Goal: Task Accomplishment & Management: Use online tool/utility

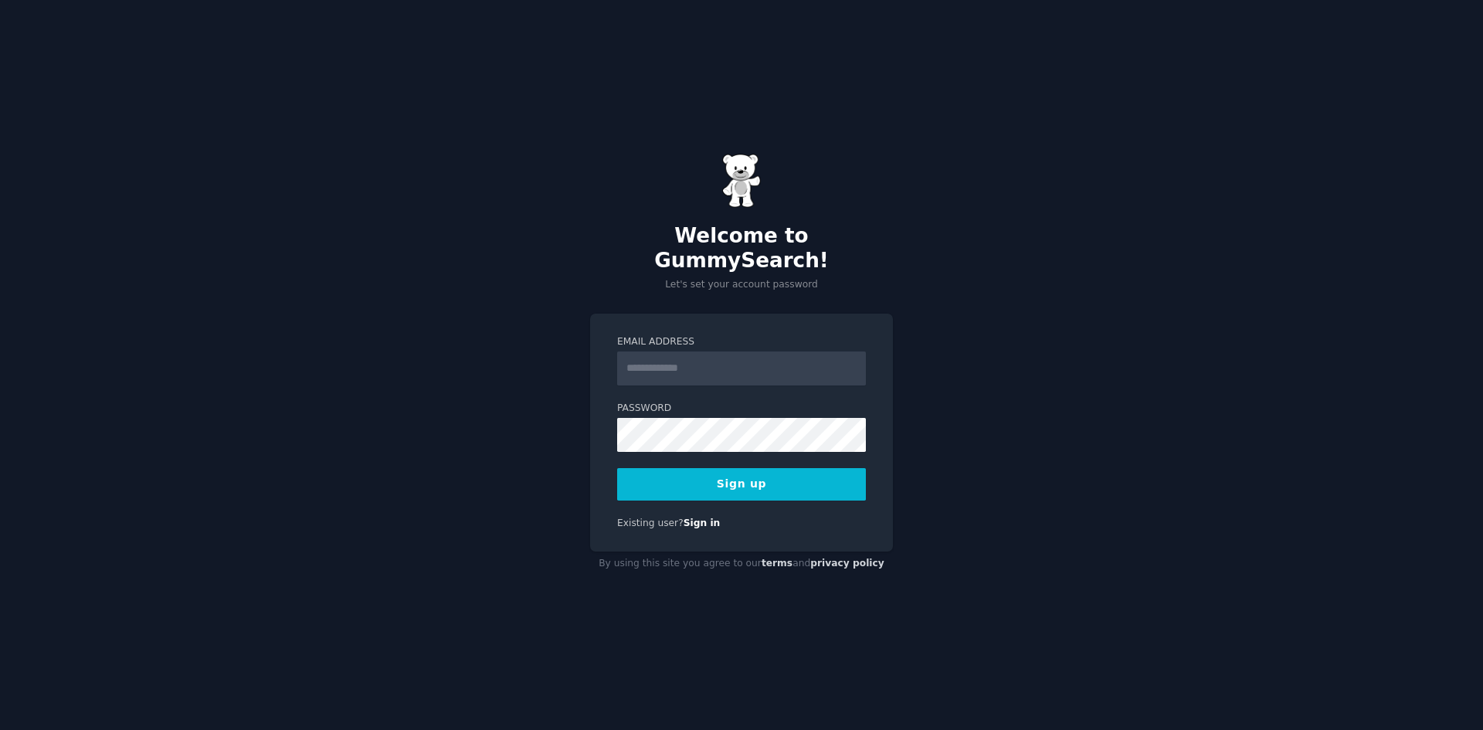
click at [695, 371] on input "Email Address" at bounding box center [741, 368] width 249 height 34
type input "**********"
click at [721, 480] on button "Sign up" at bounding box center [741, 484] width 249 height 32
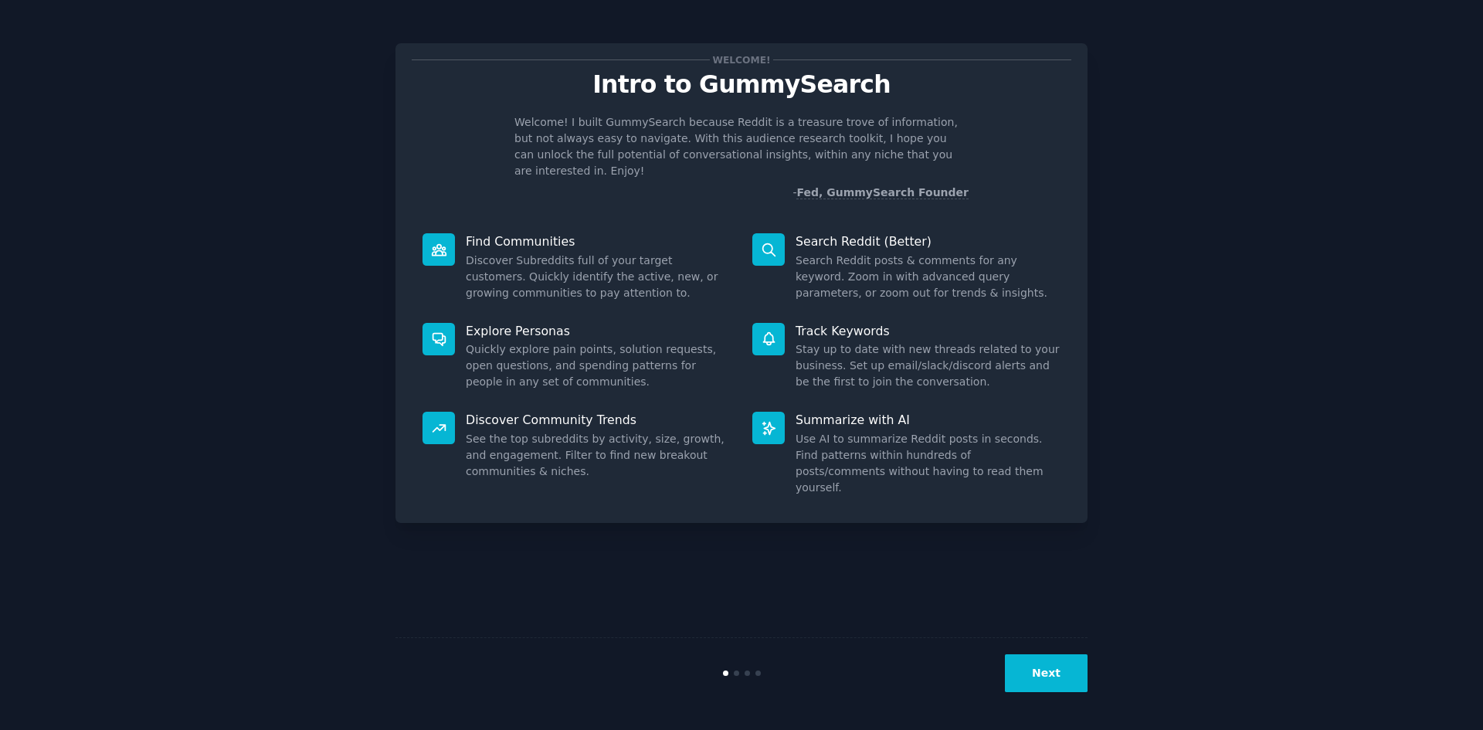
click at [1060, 651] on div "Next" at bounding box center [741, 672] width 692 height 71
click at [1056, 670] on button "Next" at bounding box center [1046, 673] width 83 height 38
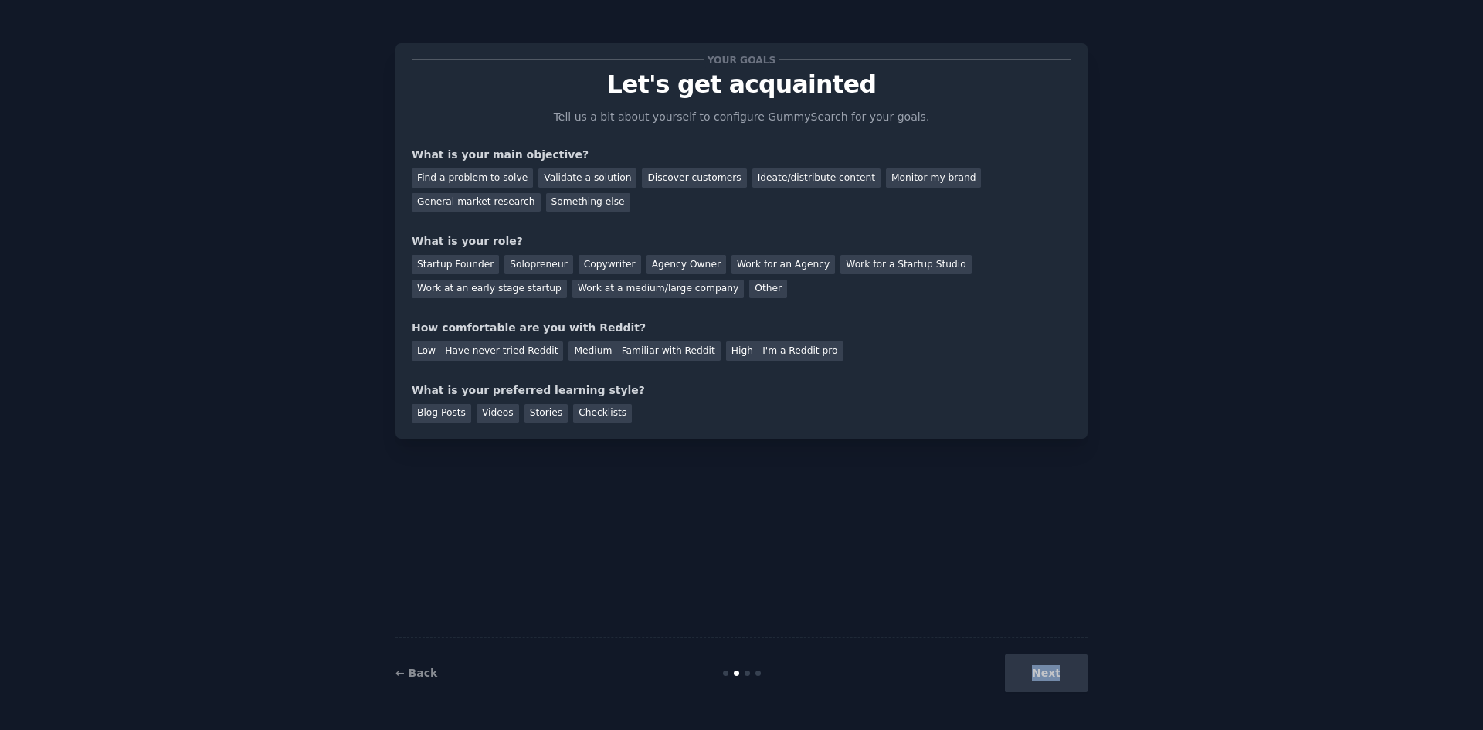
click at [1056, 670] on div "Next" at bounding box center [971, 673] width 231 height 38
click at [460, 174] on div "Find a problem to solve" at bounding box center [472, 177] width 121 height 19
click at [465, 265] on div "Startup Founder" at bounding box center [455, 264] width 87 height 19
click at [510, 259] on div "Solopreneur" at bounding box center [538, 264] width 68 height 19
drag, startPoint x: 690, startPoint y: 358, endPoint x: 700, endPoint y: 354, distance: 9.8
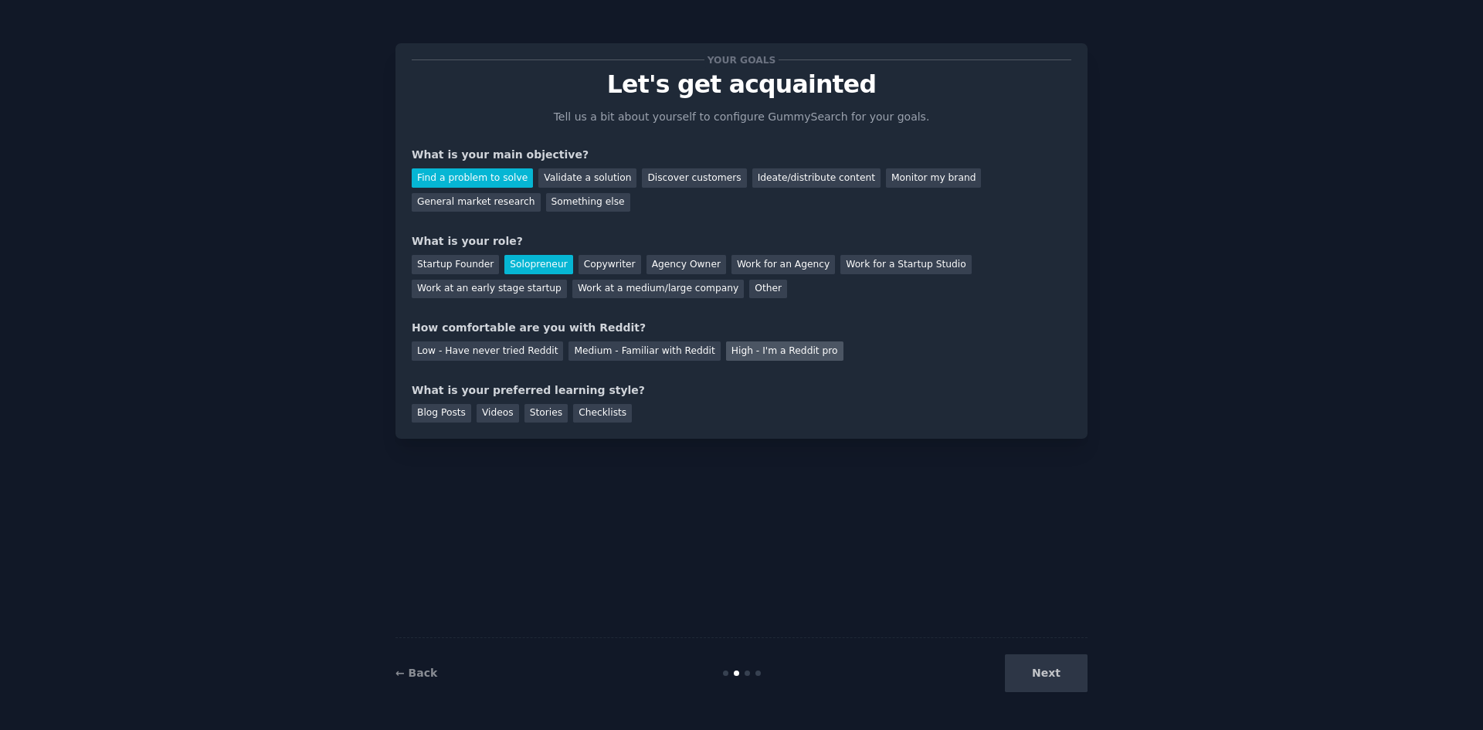
click at [694, 357] on div "Low - Have never tried Reddit Medium - Familiar with Reddit High - I'm a Reddit…" at bounding box center [742, 348] width 660 height 25
drag, startPoint x: 706, startPoint y: 353, endPoint x: 697, endPoint y: 377, distance: 25.7
click at [726, 353] on div "High - I'm a Reddit pro" at bounding box center [784, 350] width 117 height 19
drag, startPoint x: 454, startPoint y: 416, endPoint x: 525, endPoint y: 412, distance: 71.2
click at [456, 416] on div "Blog Posts" at bounding box center [441, 413] width 59 height 19
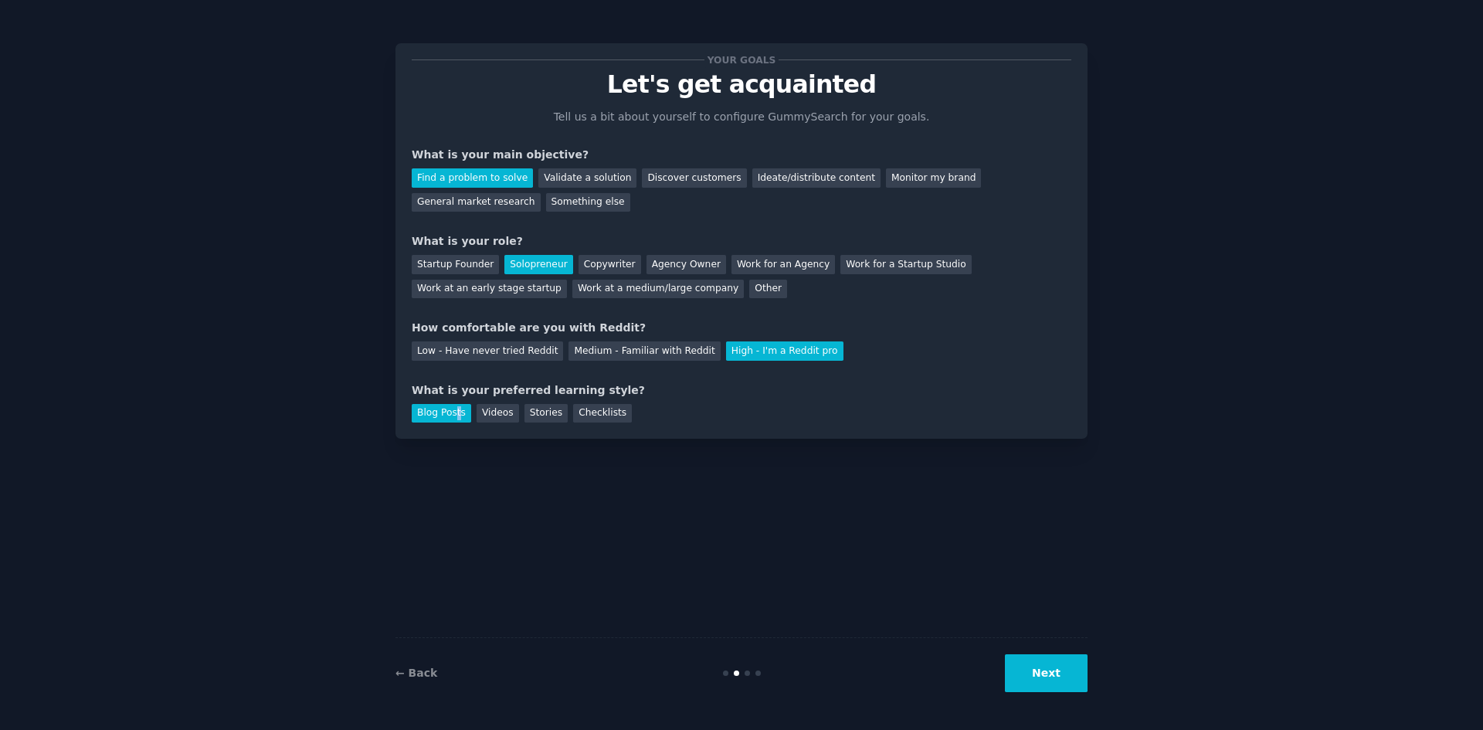
click at [1057, 670] on button "Next" at bounding box center [1046, 673] width 83 height 38
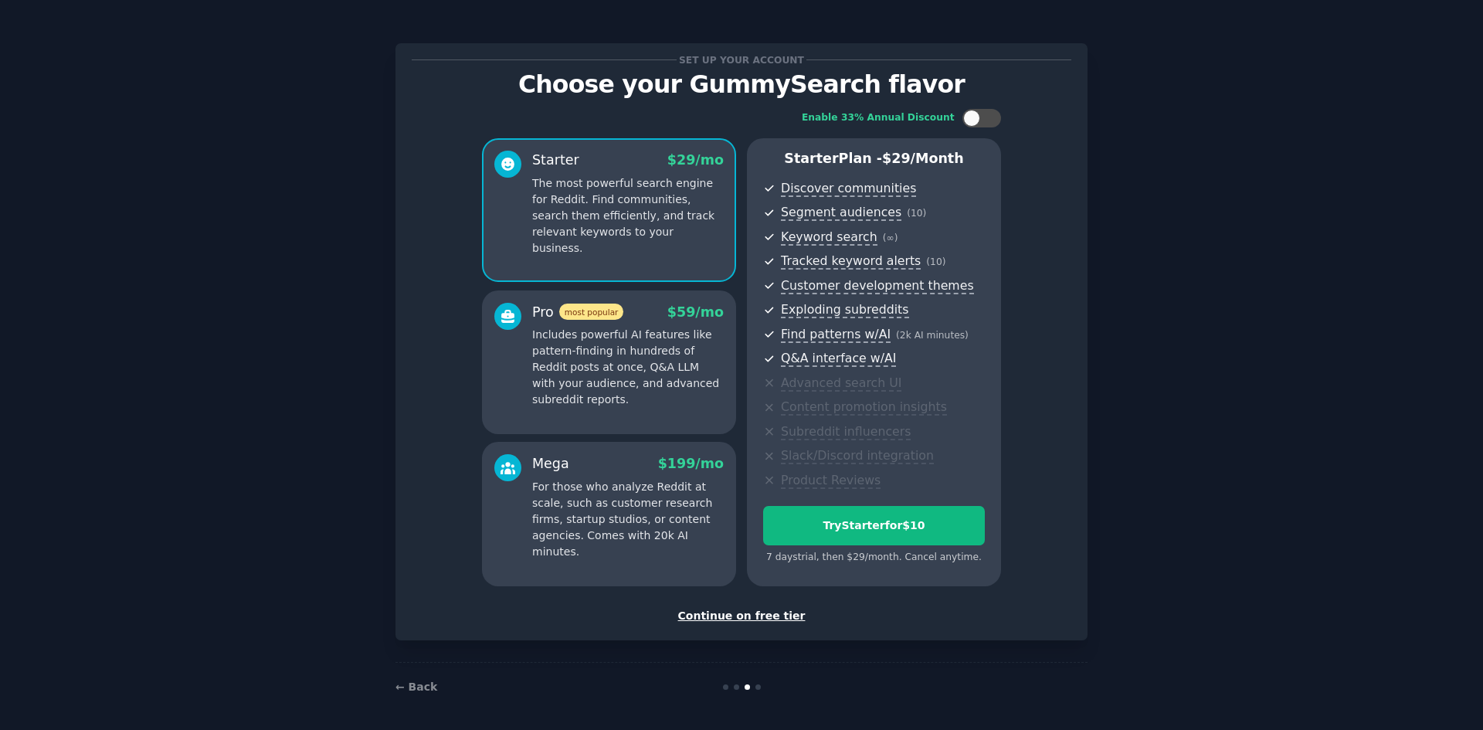
click at [758, 626] on div "Set up your account Choose your GummySearch flavor Enable 33% Annual Discount S…" at bounding box center [741, 341] width 692 height 597
click at [985, 114] on div at bounding box center [981, 118] width 39 height 19
click at [988, 114] on div at bounding box center [991, 118] width 17 height 17
checkbox input "false"
click at [749, 617] on div "Continue on free tier" at bounding box center [742, 616] width 660 height 16
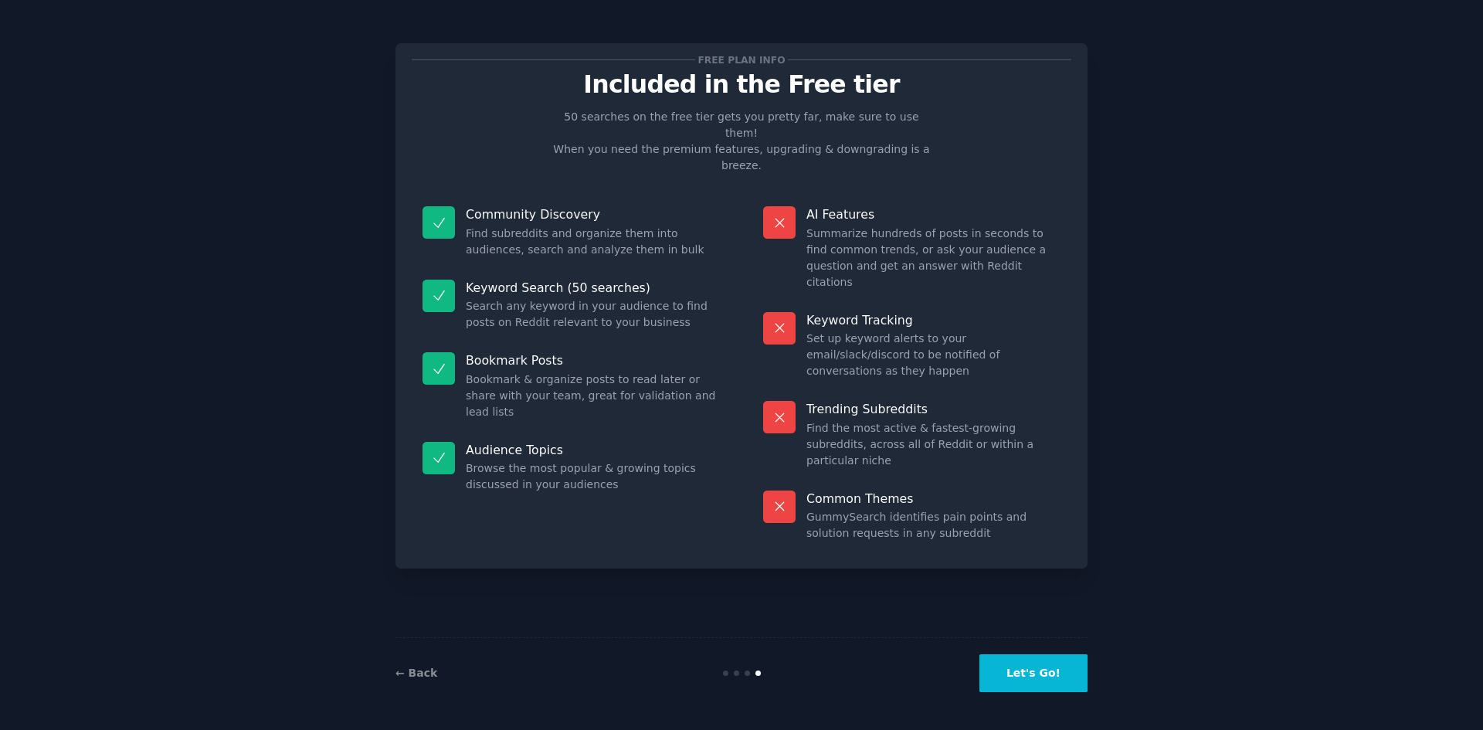
click at [1037, 677] on button "Let's Go!" at bounding box center [1033, 673] width 108 height 38
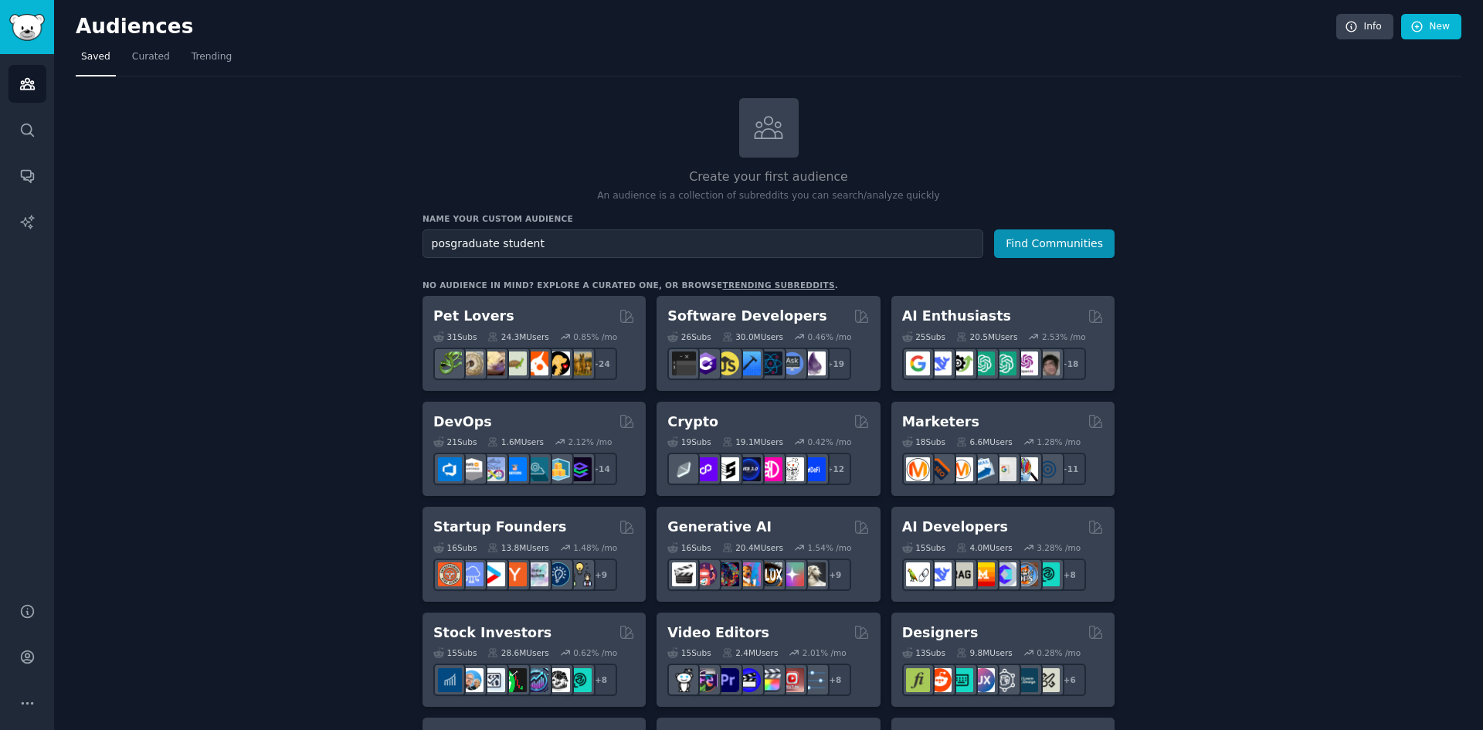
type input "posgraduate student"
click at [994, 229] on button "Find Communities" at bounding box center [1054, 243] width 120 height 29
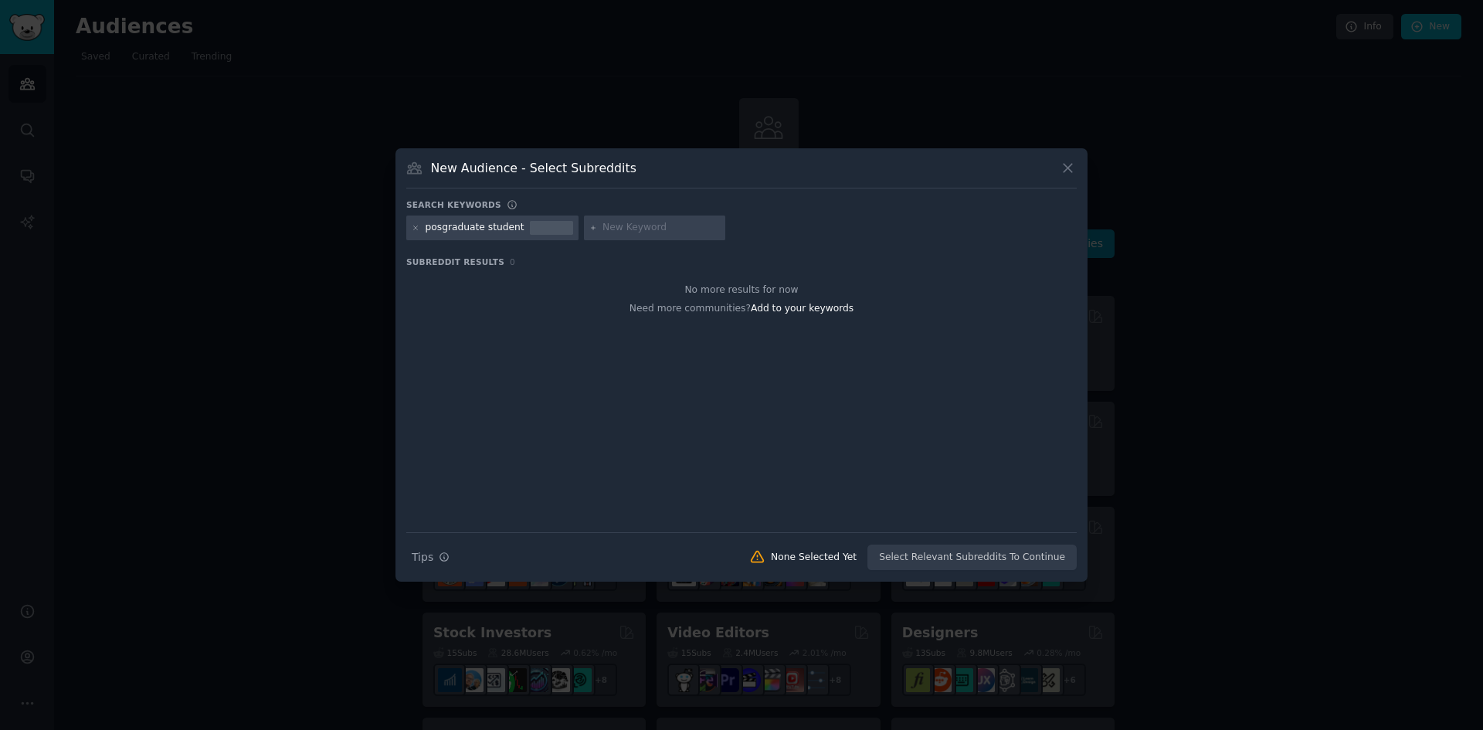
click at [449, 244] on div "posgraduate student" at bounding box center [741, 230] width 670 height 30
click at [500, 226] on div "posgraduate student" at bounding box center [475, 228] width 99 height 14
click at [584, 232] on div at bounding box center [655, 227] width 142 height 25
click at [999, 556] on div "Search Tips Tips None Selected Yet Select Relevant Subreddits To Continue" at bounding box center [741, 551] width 670 height 39
click at [818, 310] on span "Add to your keywords" at bounding box center [802, 308] width 103 height 11
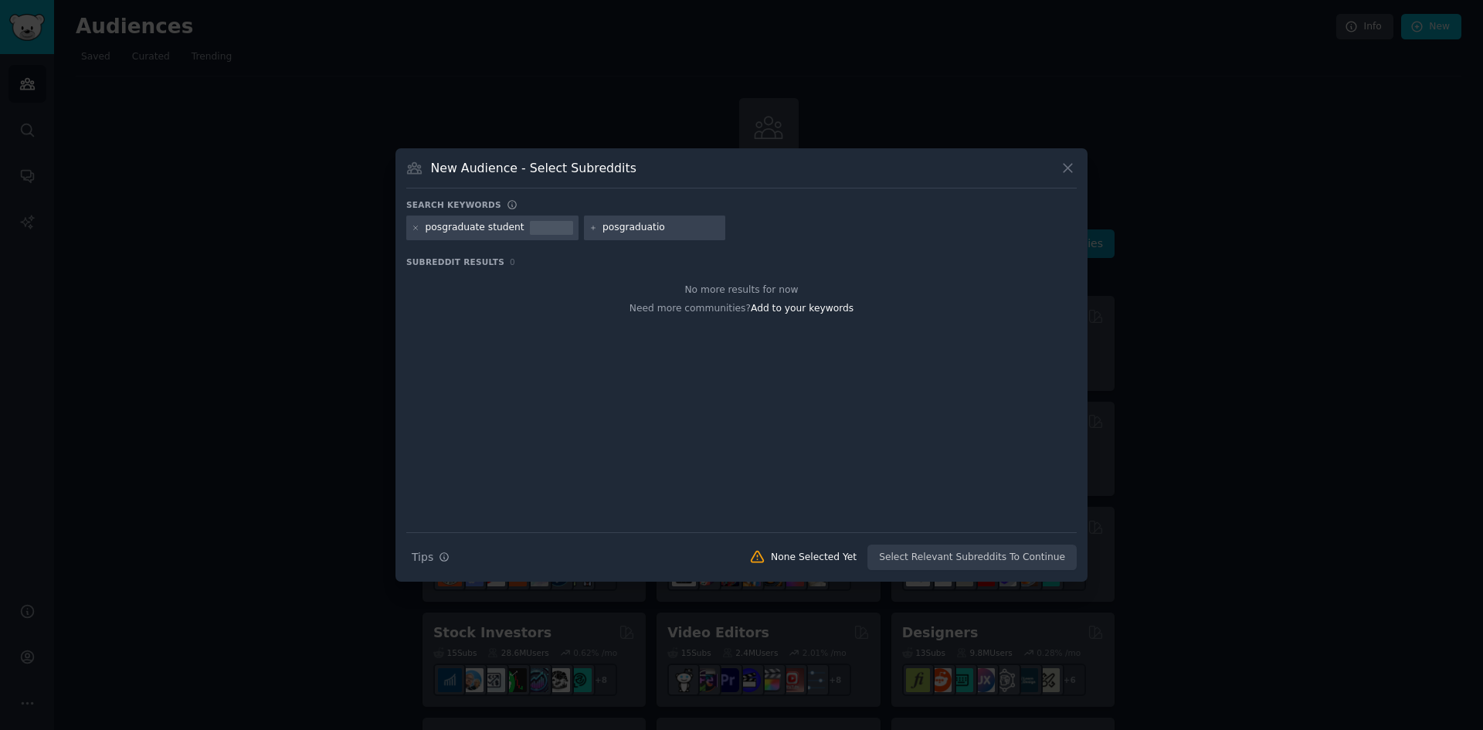
type input "posgraduation"
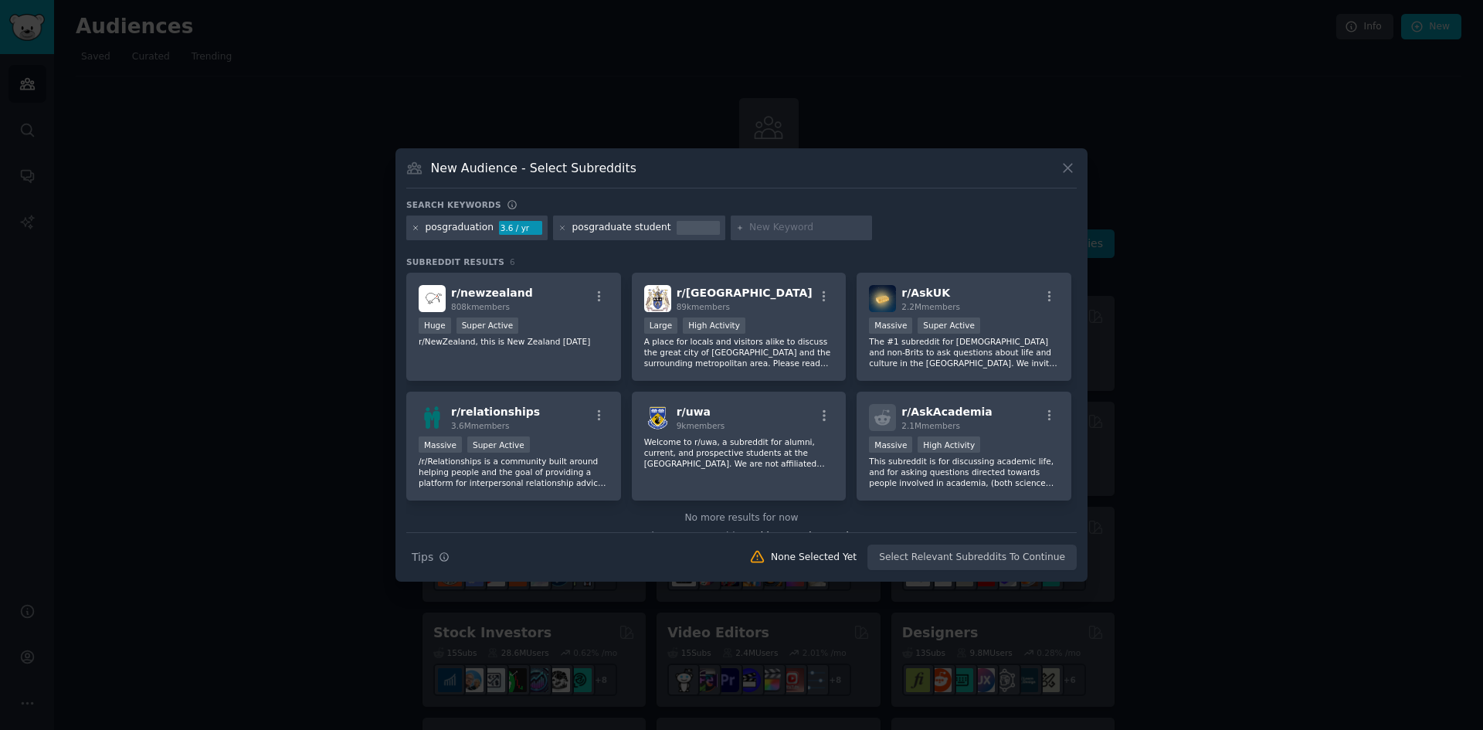
click at [413, 229] on icon at bounding box center [416, 228] width 8 height 8
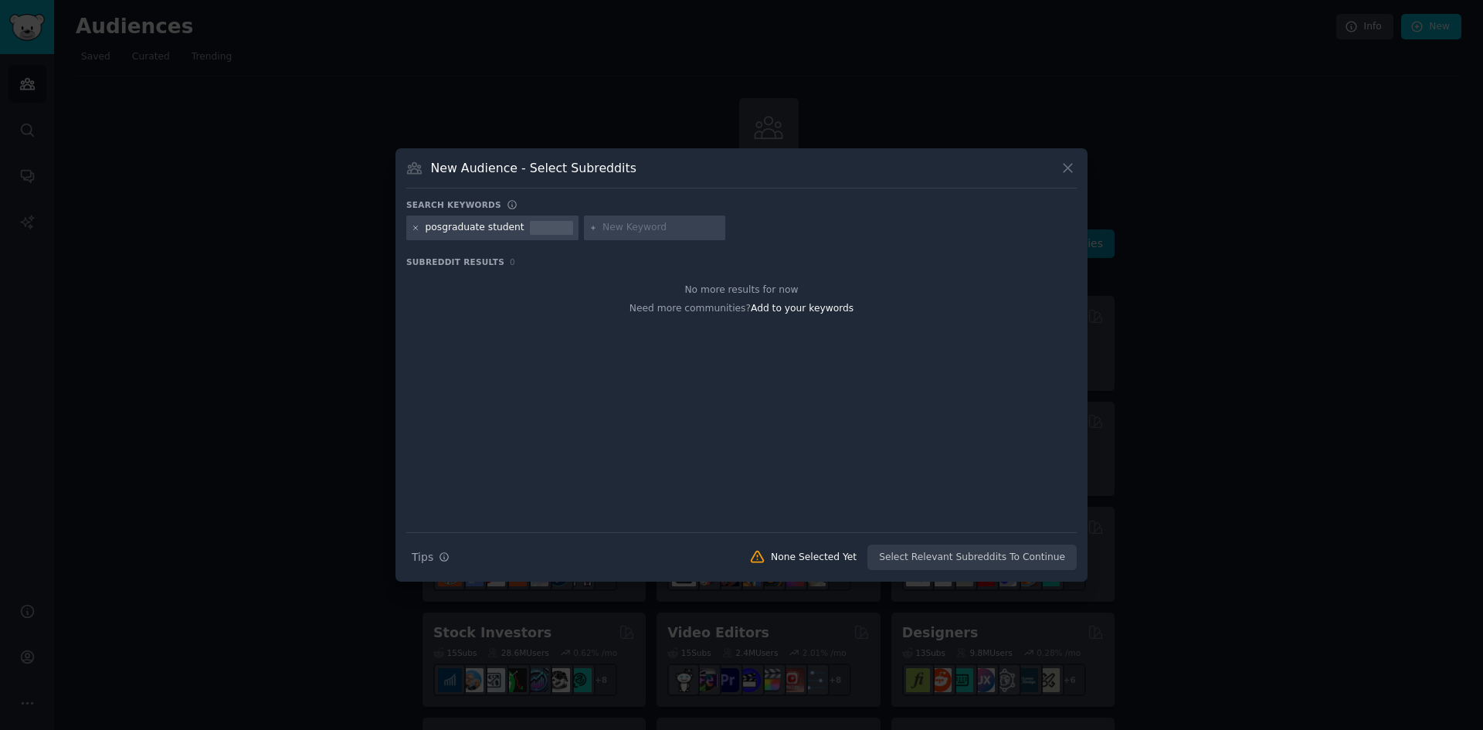
click at [414, 230] on icon at bounding box center [416, 228] width 8 height 8
click at [450, 225] on input "text" at bounding box center [484, 228] width 117 height 14
paste input "graduate student"
type input "graduate student"
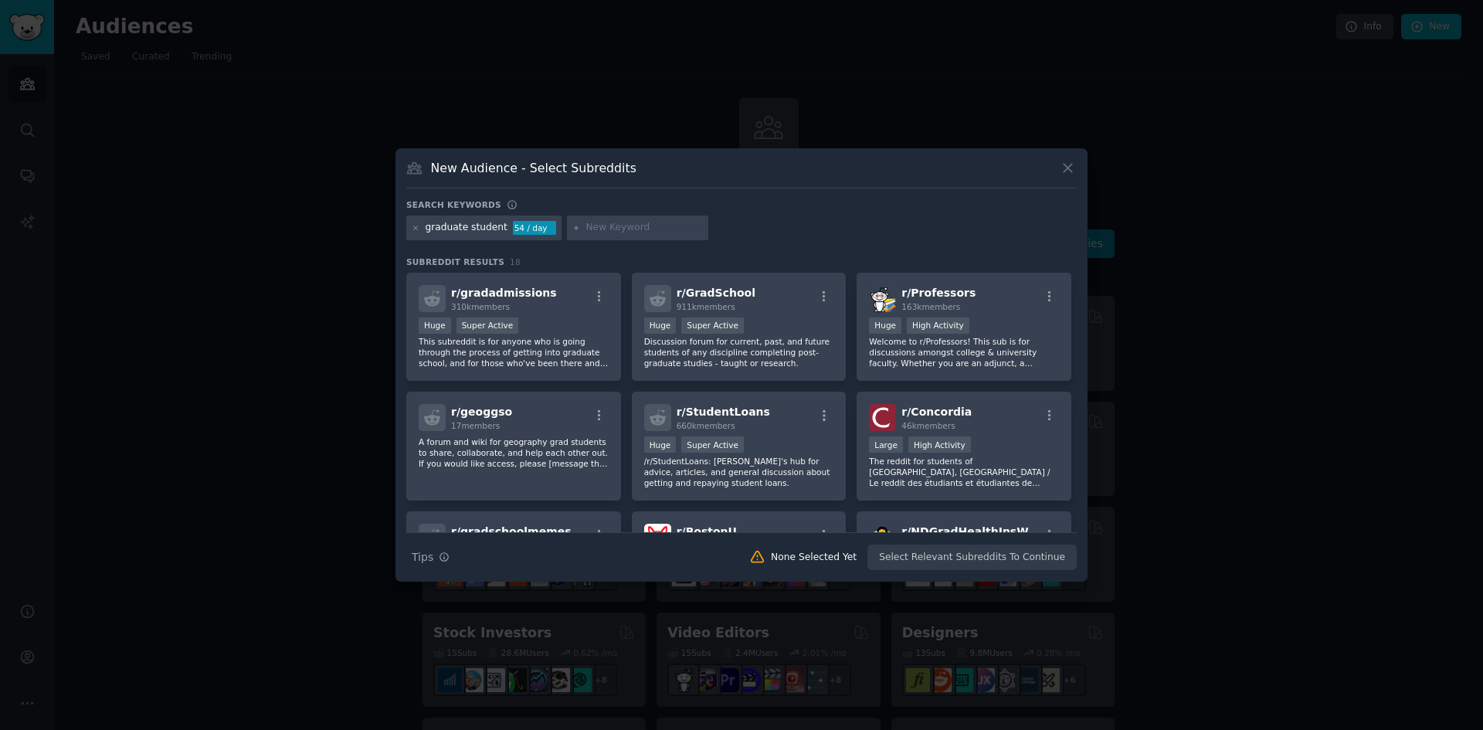
click at [409, 226] on div "graduate student 54 / day" at bounding box center [483, 227] width 155 height 25
click at [413, 225] on icon at bounding box center [416, 228] width 8 height 8
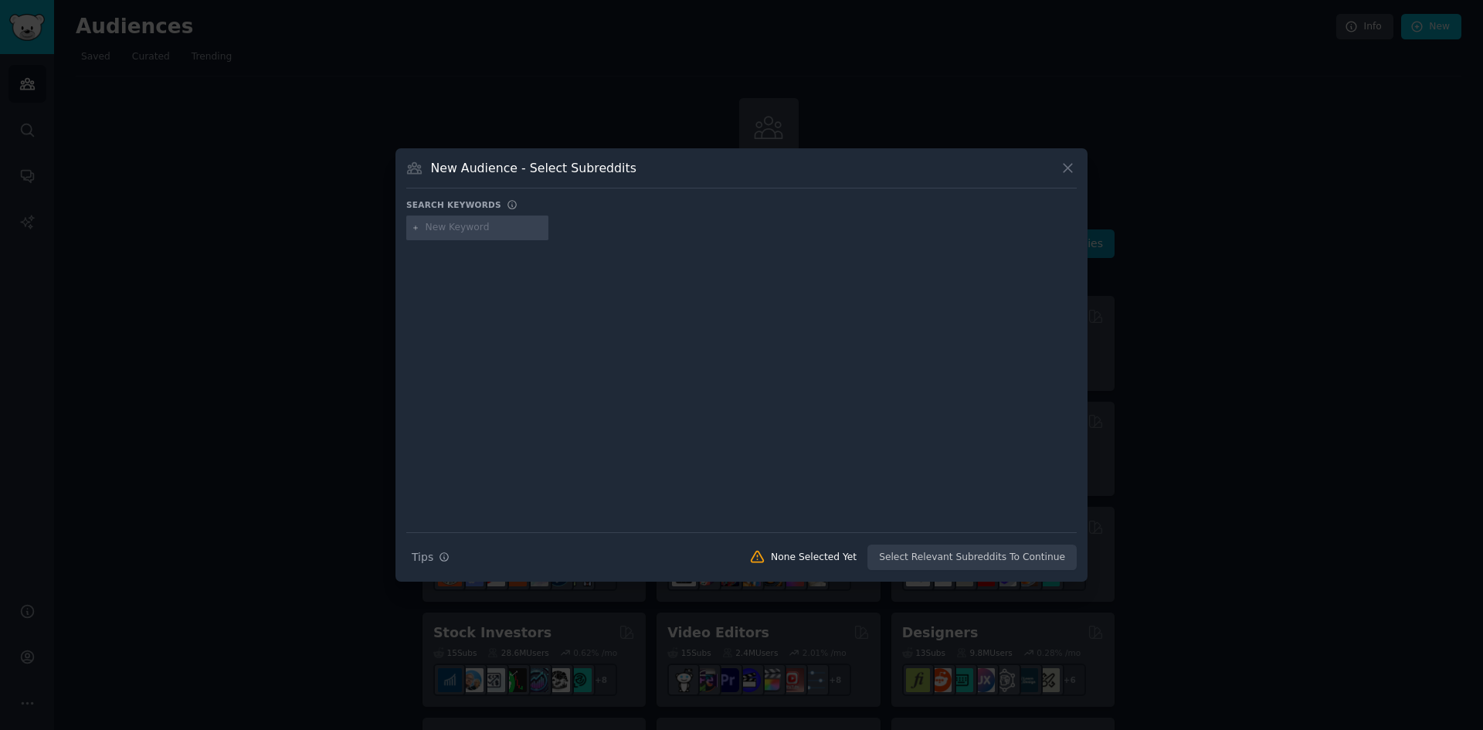
click at [480, 228] on input "text" at bounding box center [484, 228] width 117 height 14
type input "post-graduate student"
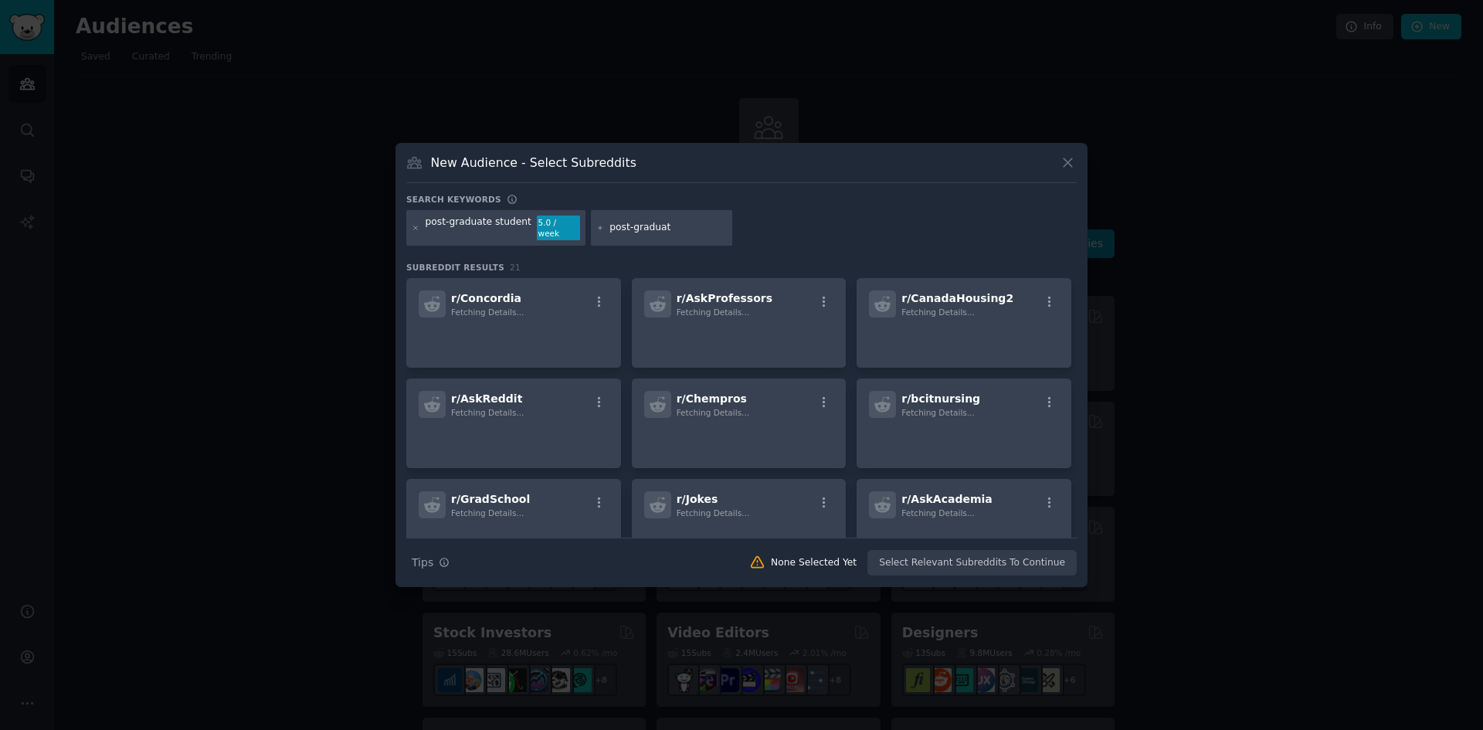
type input "post-graduate"
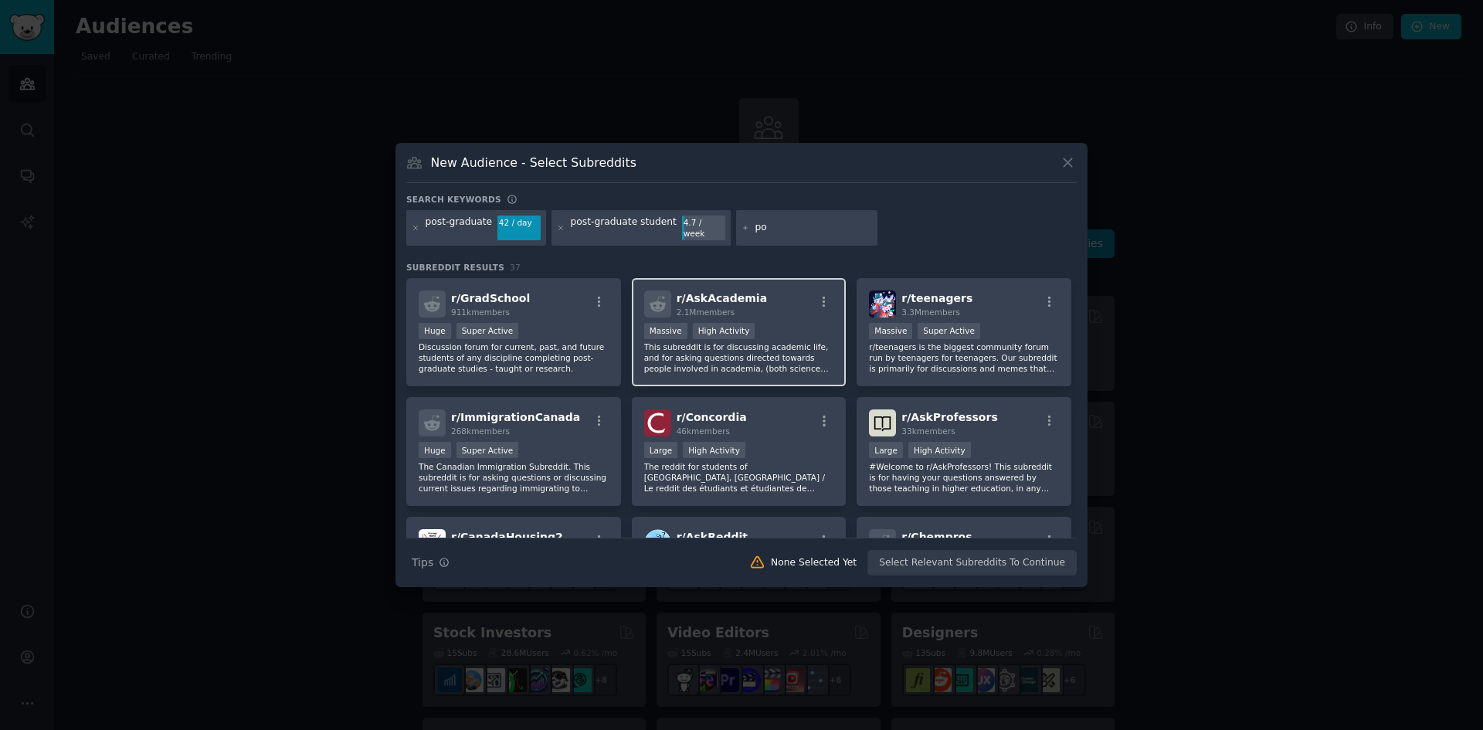
type input "p"
click at [560, 368] on p "Discussion forum for current, past, and future students of any discipline compl…" at bounding box center [514, 357] width 190 height 32
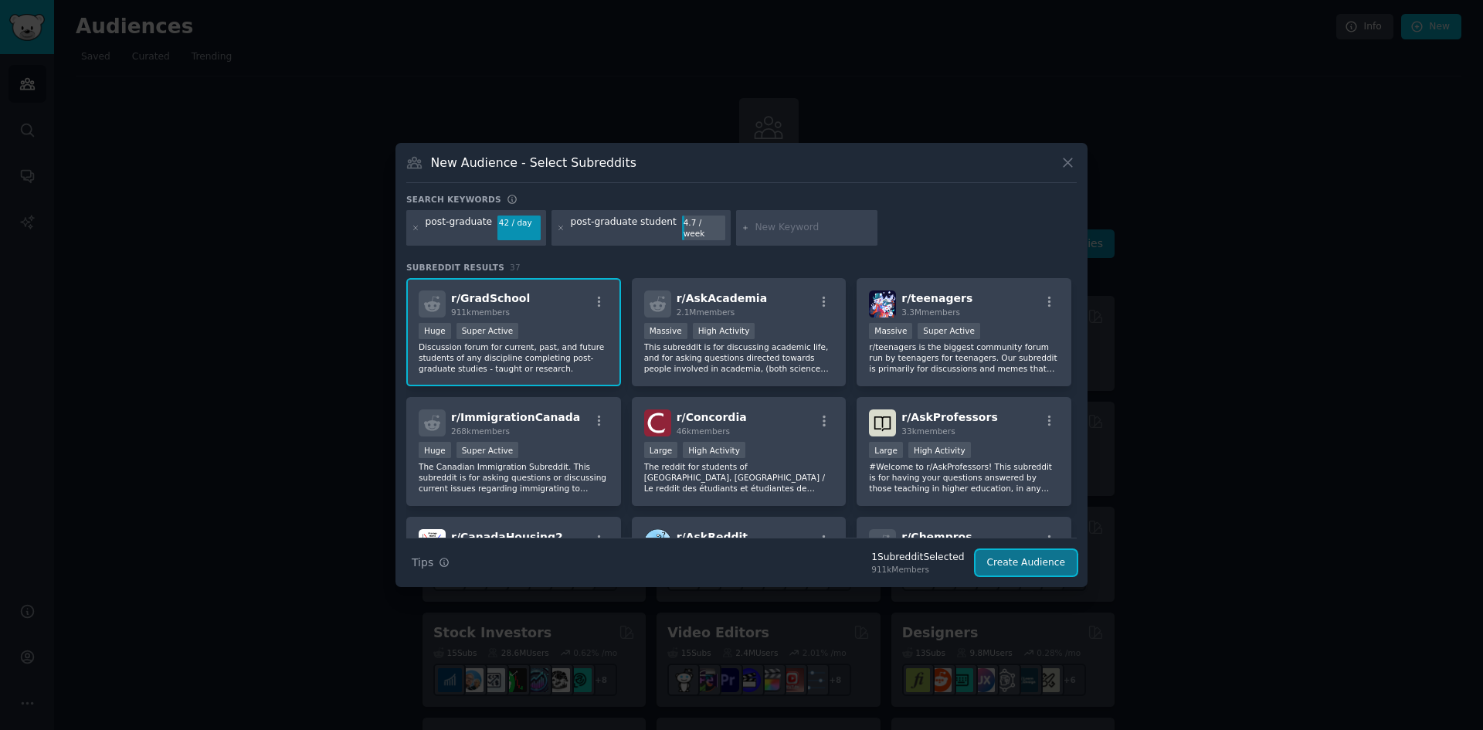
click at [1043, 556] on button "Create Audience" at bounding box center [1026, 563] width 102 height 26
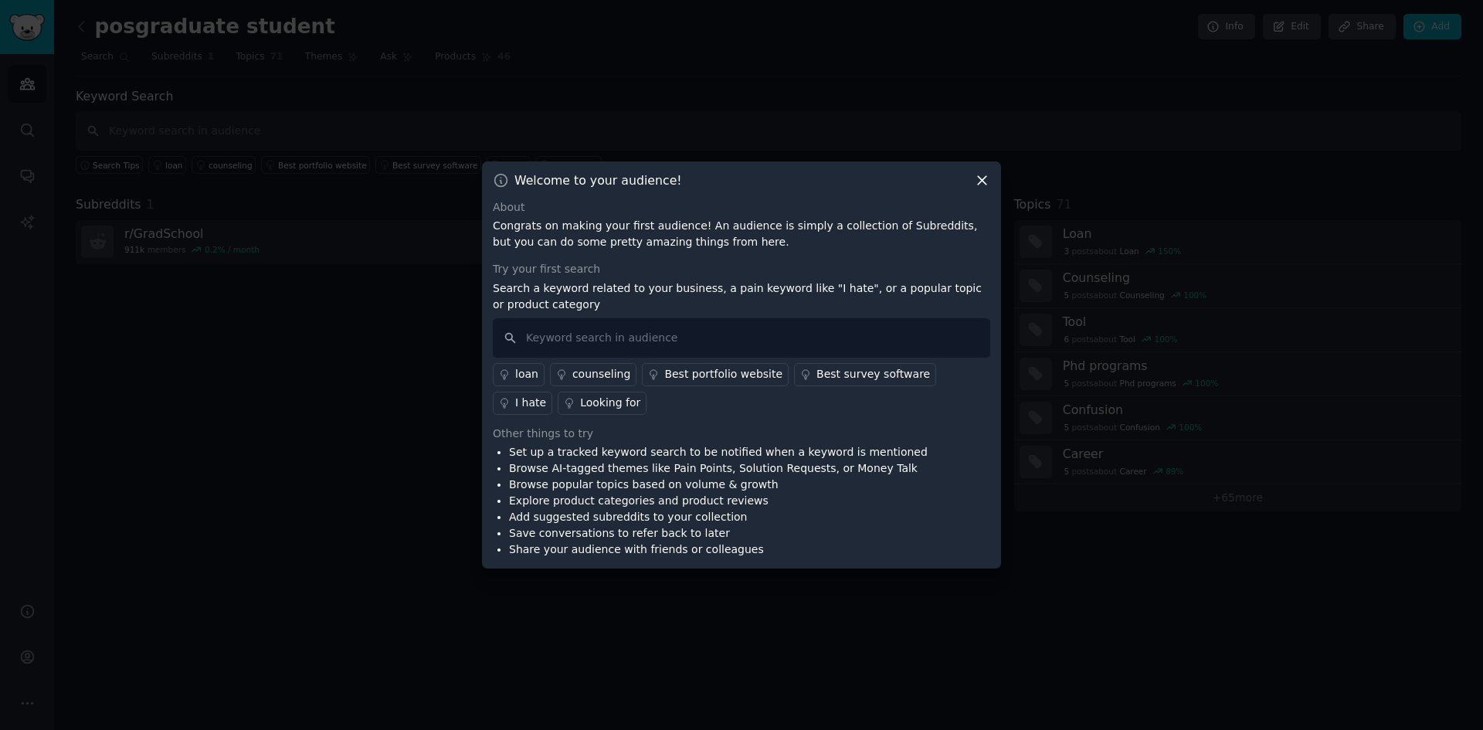
click at [816, 371] on div "Best survey software" at bounding box center [873, 374] width 114 height 16
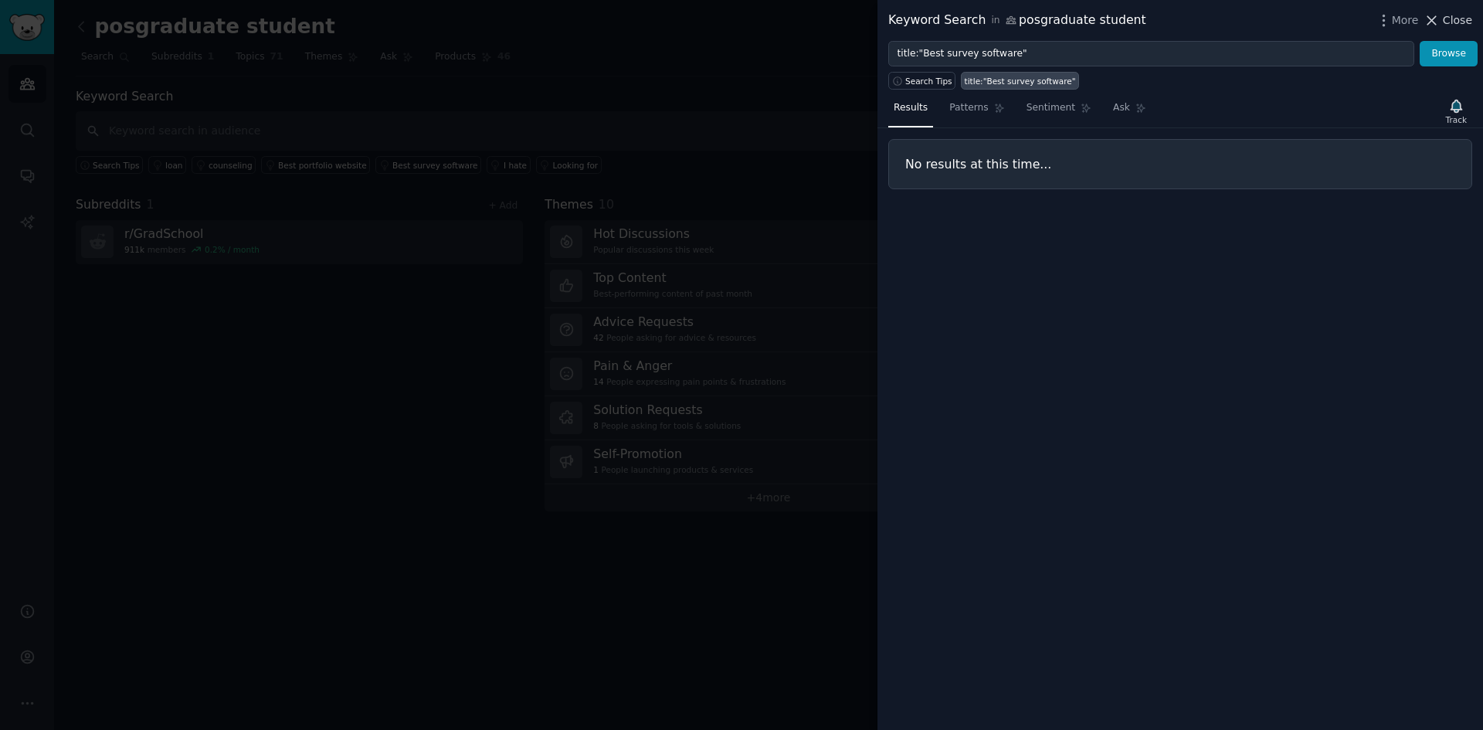
click at [1457, 18] on span "Close" at bounding box center [1457, 20] width 29 height 16
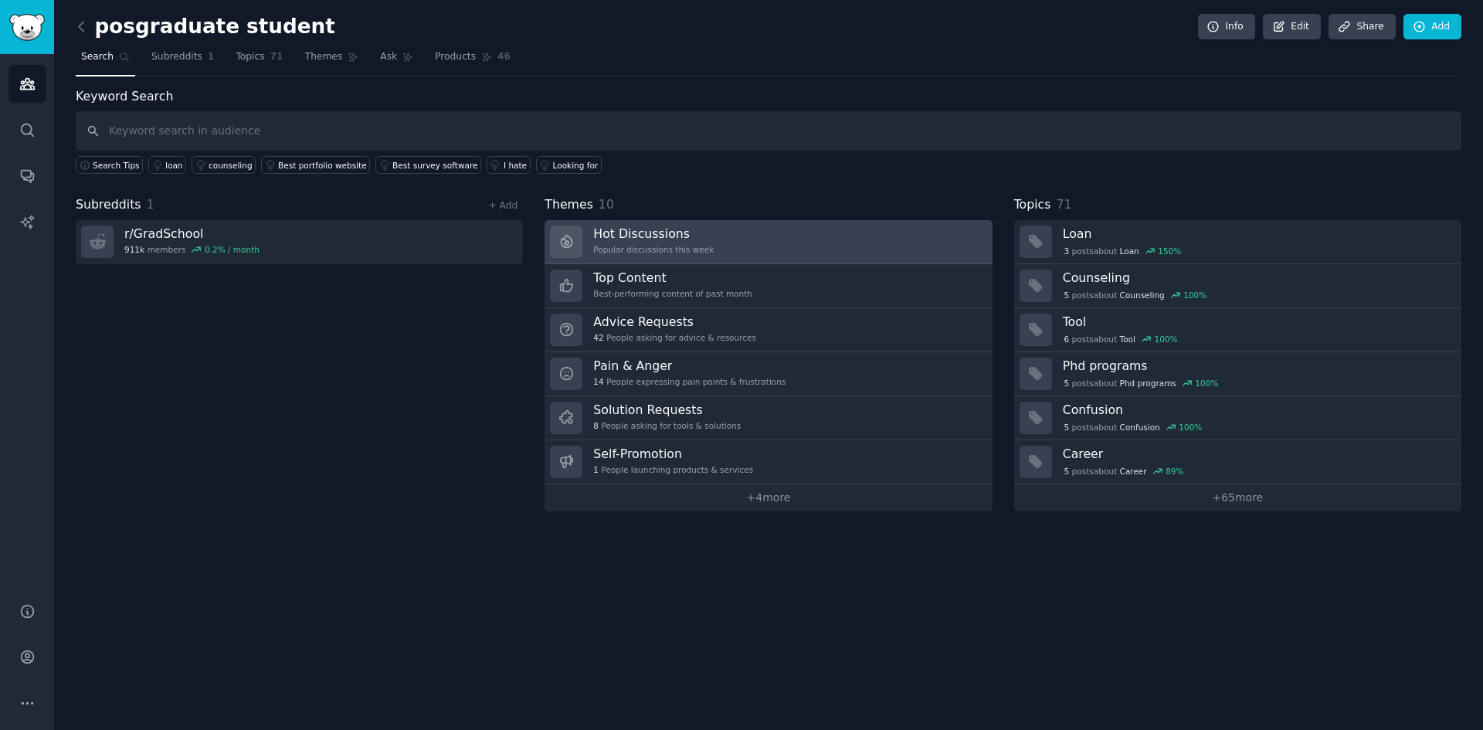
click at [716, 234] on link "Hot Discussions Popular discussions this week" at bounding box center [767, 242] width 447 height 44
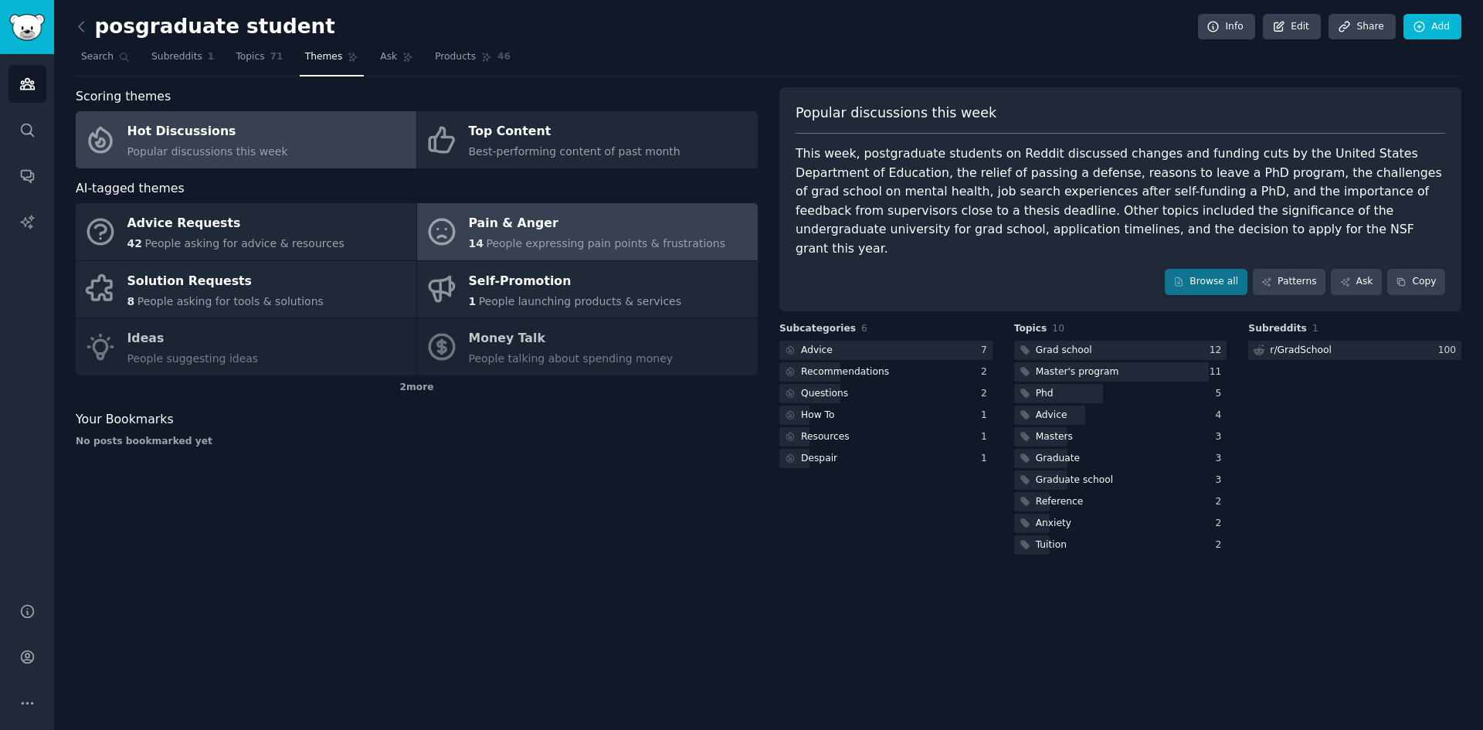
click at [685, 242] on span "People expressing pain points & frustrations" at bounding box center [605, 243] width 239 height 12
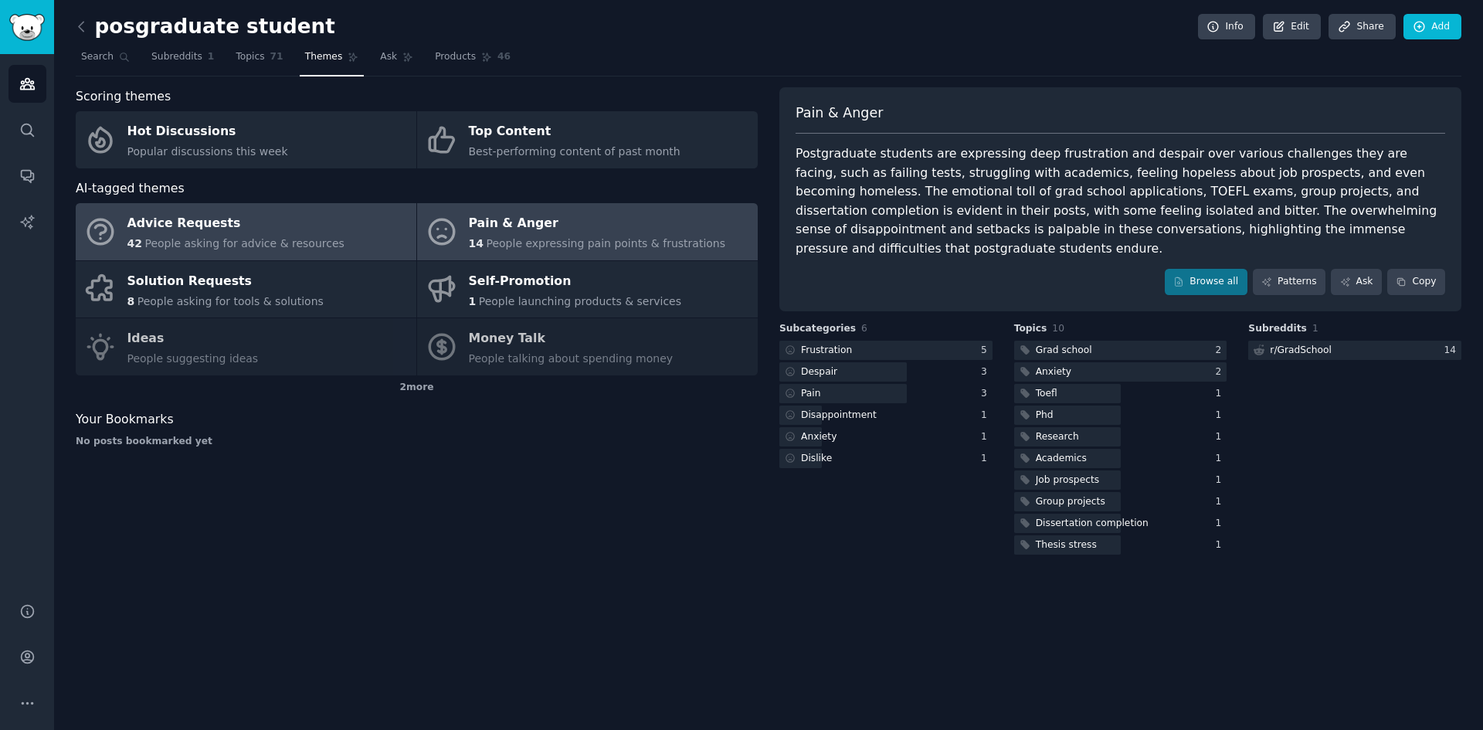
click at [319, 221] on link "Advice Requests 42 People asking for advice & resources" at bounding box center [246, 231] width 341 height 57
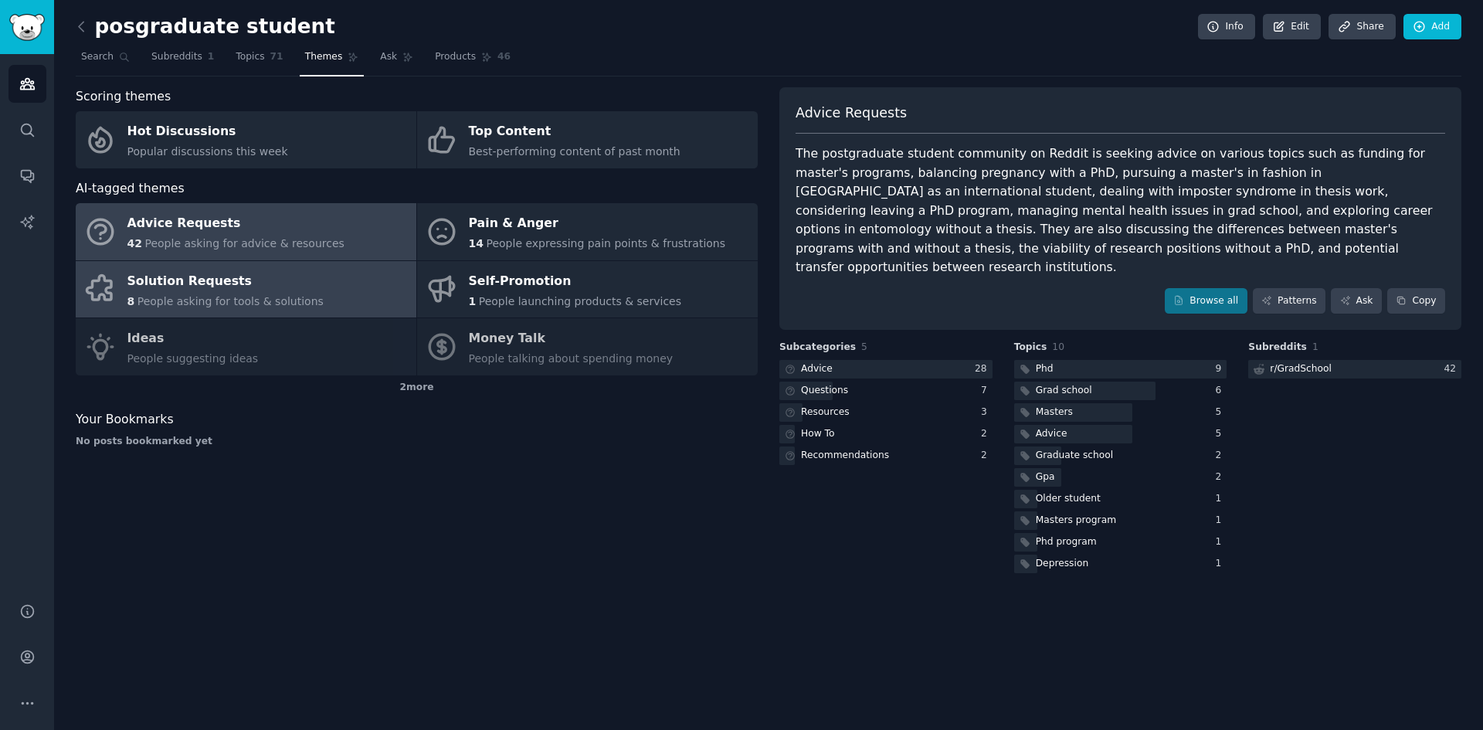
click at [197, 273] on div "Solution Requests" at bounding box center [225, 281] width 196 height 25
